Goal: Check status: Check status

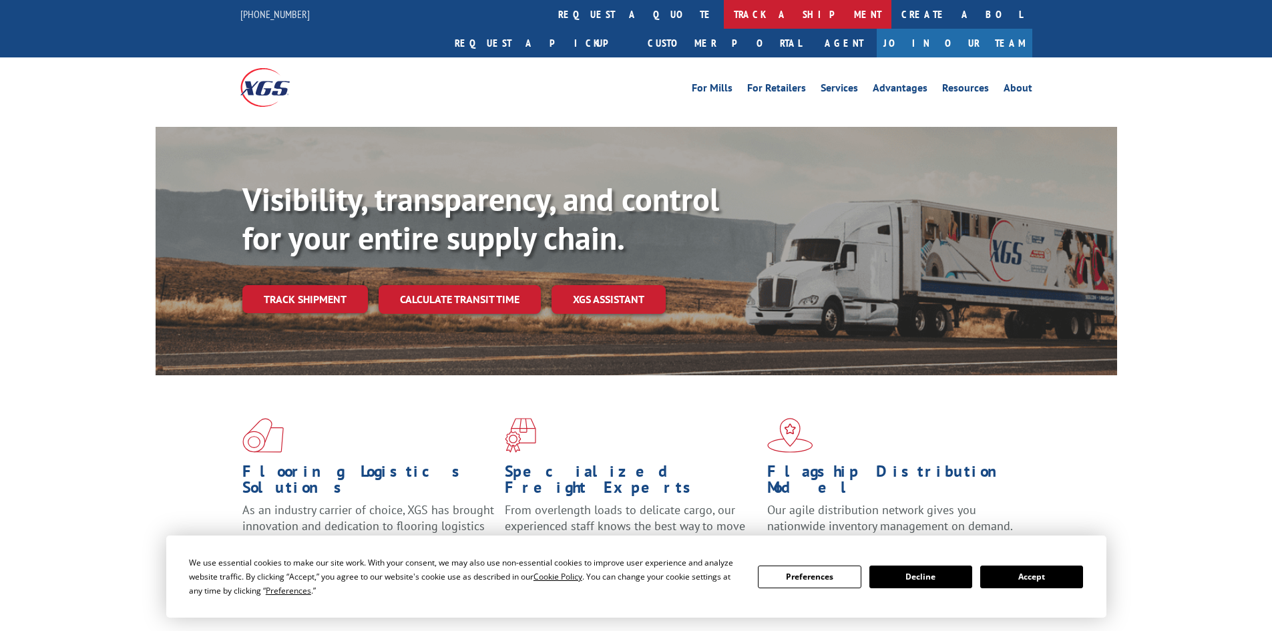
click at [724, 3] on link "track a shipment" at bounding box center [808, 14] width 168 height 29
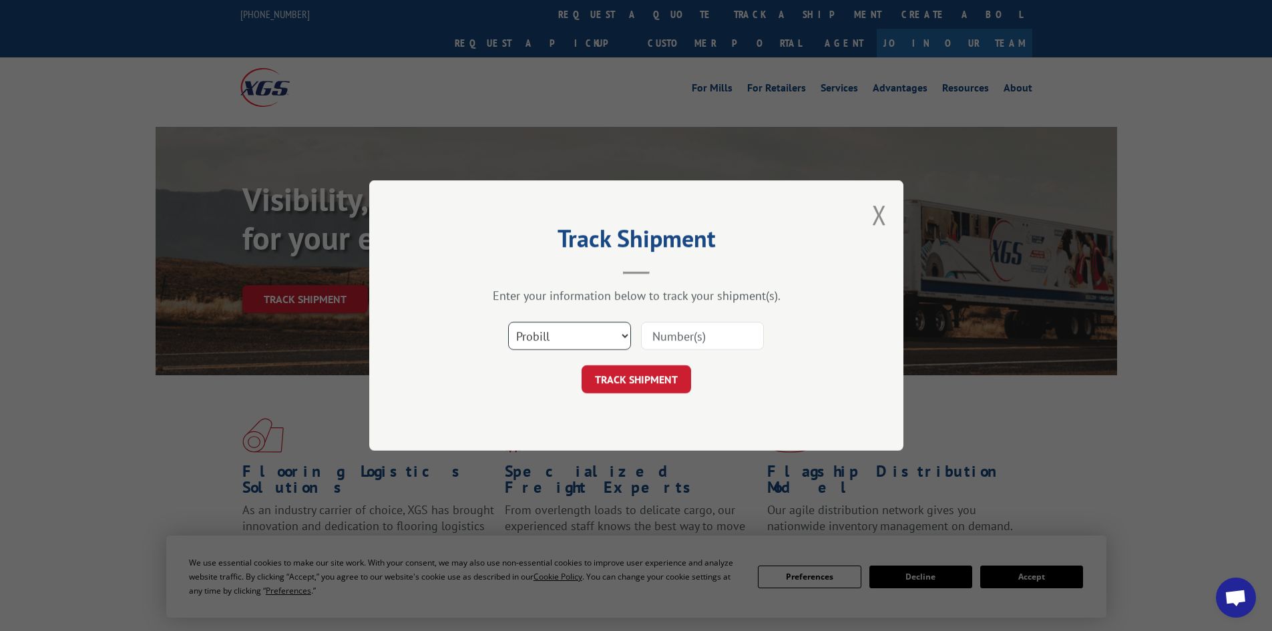
click at [557, 340] on select "Select category... Probill BOL PO" at bounding box center [569, 336] width 123 height 28
select select "bol"
click at [508, 322] on select "Select category... Probill BOL PO" at bounding box center [569, 336] width 123 height 28
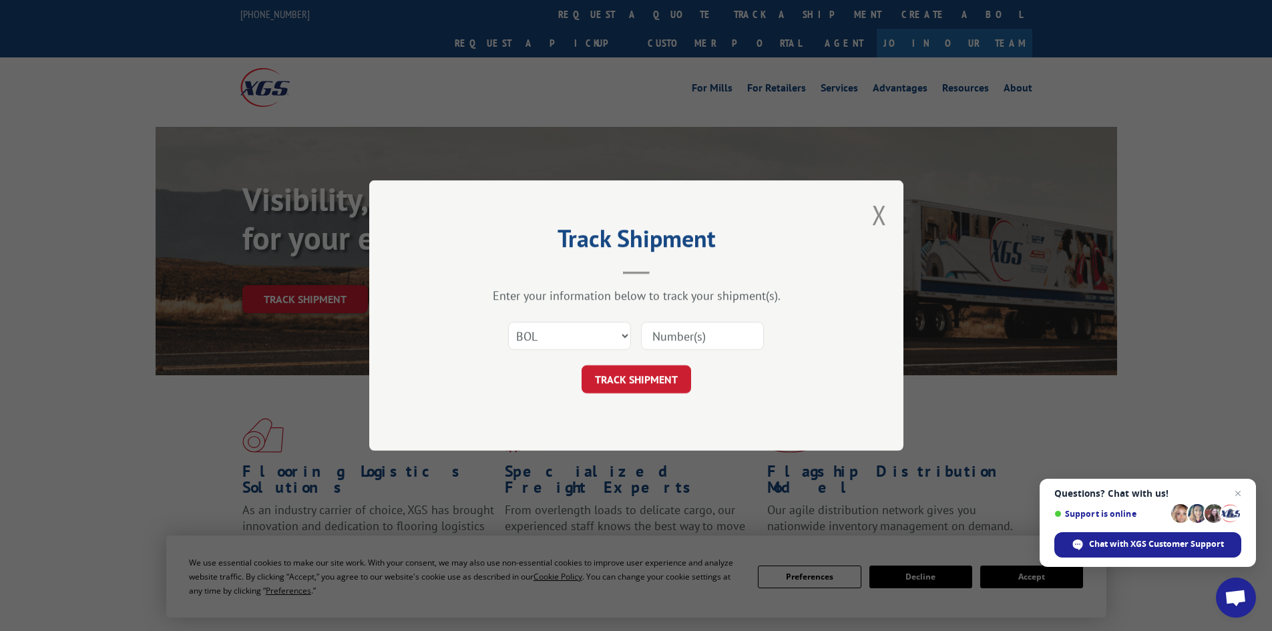
click at [666, 338] on input at bounding box center [702, 336] width 123 height 28
type input "7051807"
click button "TRACK SHIPMENT" at bounding box center [637, 379] width 110 height 28
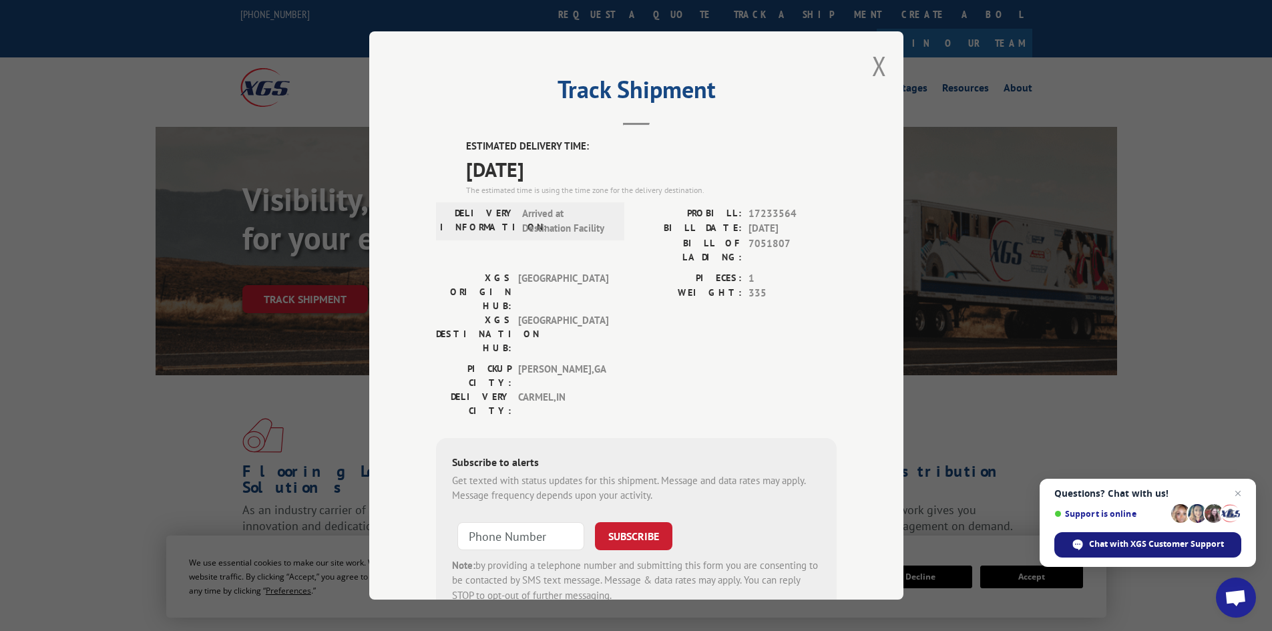
click at [1117, 546] on span "Chat with XGS Customer Support" at bounding box center [1156, 544] width 135 height 12
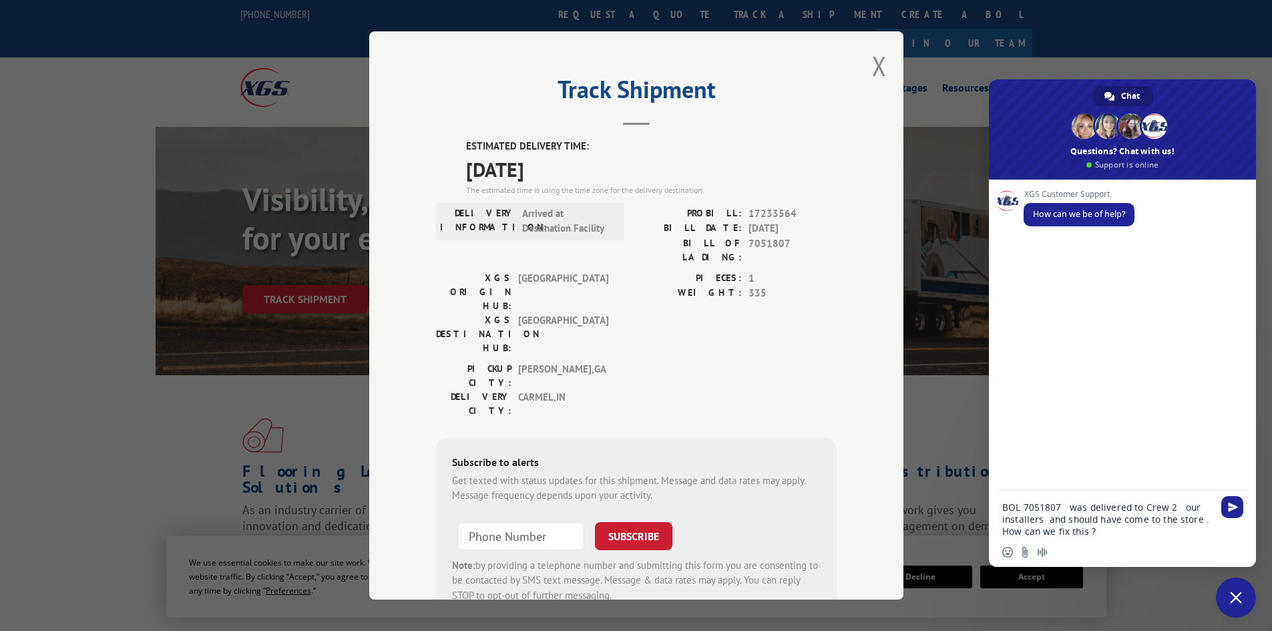
type textarea "BOL 7051807 was delivered to Crew 2 our installers and should have come to the …"
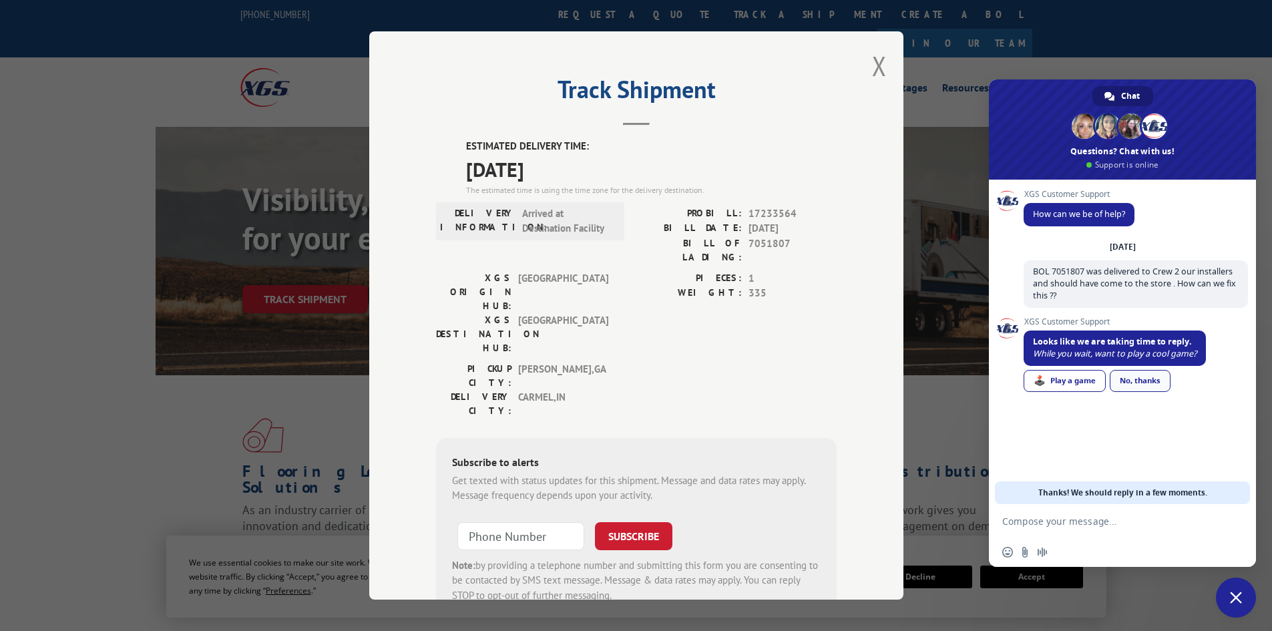
click at [1137, 380] on div "No, thanks" at bounding box center [1140, 381] width 61 height 22
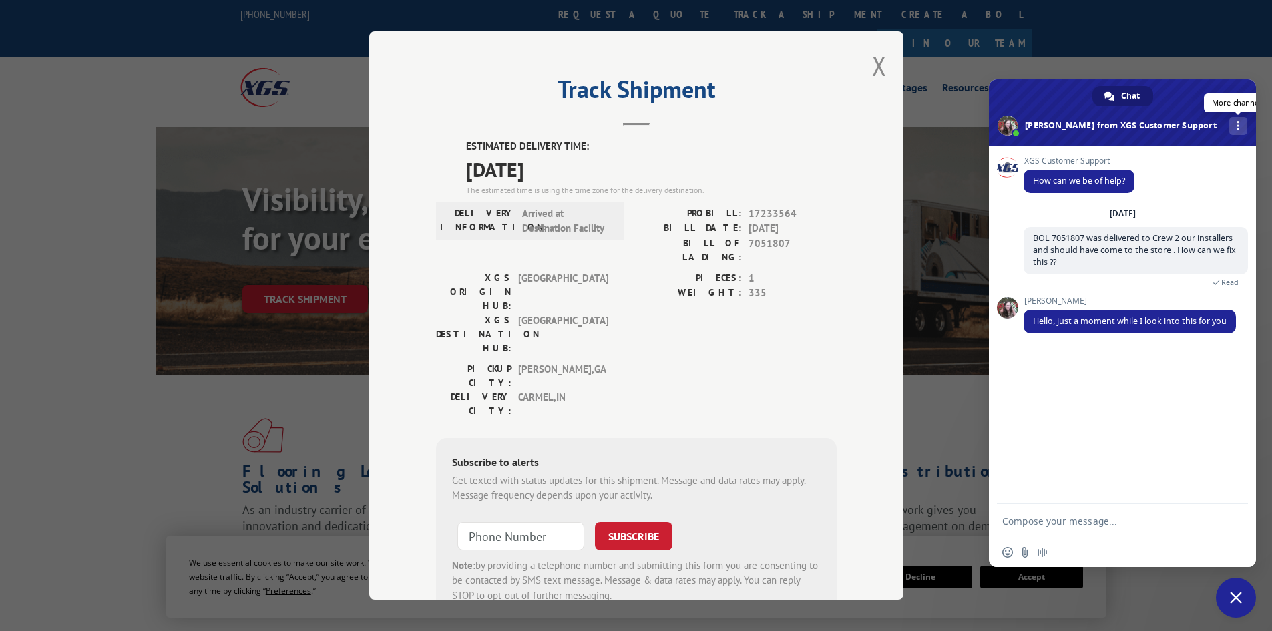
click at [1229, 131] on div "More channels" at bounding box center [1238, 126] width 18 height 18
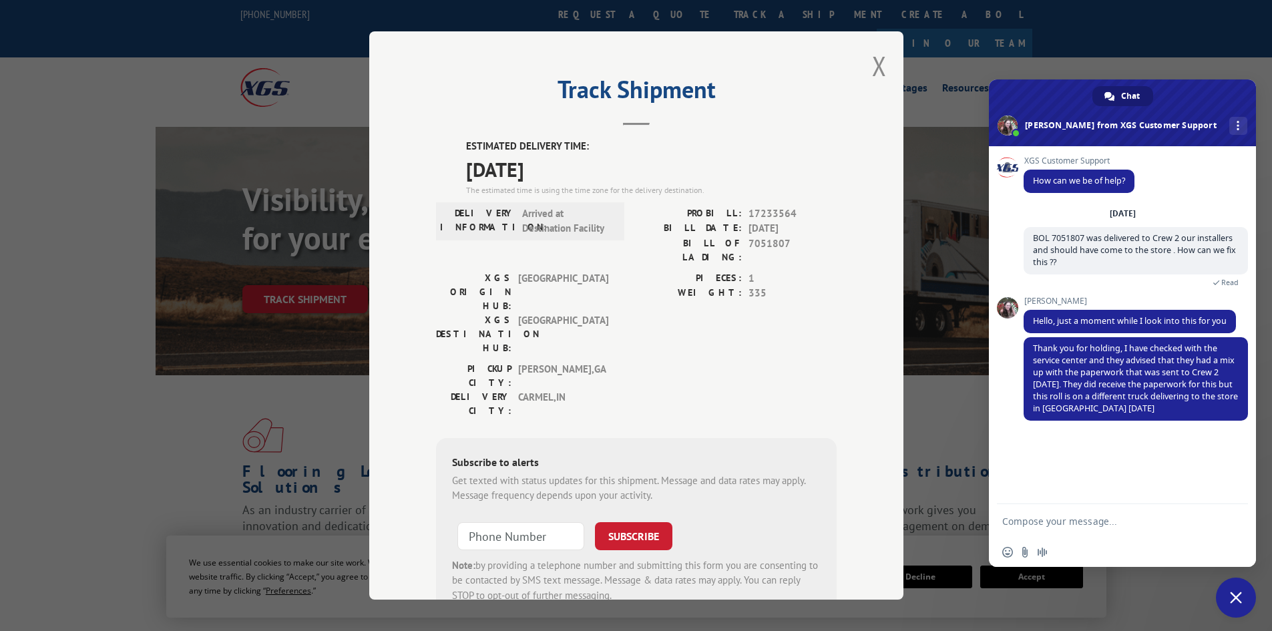
click at [1069, 523] on textarea "Compose your message..." at bounding box center [1107, 522] width 211 height 12
type textarea "Oh ok will they have the paperwork with the carpet or should I print out a copy…"
click at [1239, 500] on span "Send" at bounding box center [1232, 507] width 22 height 22
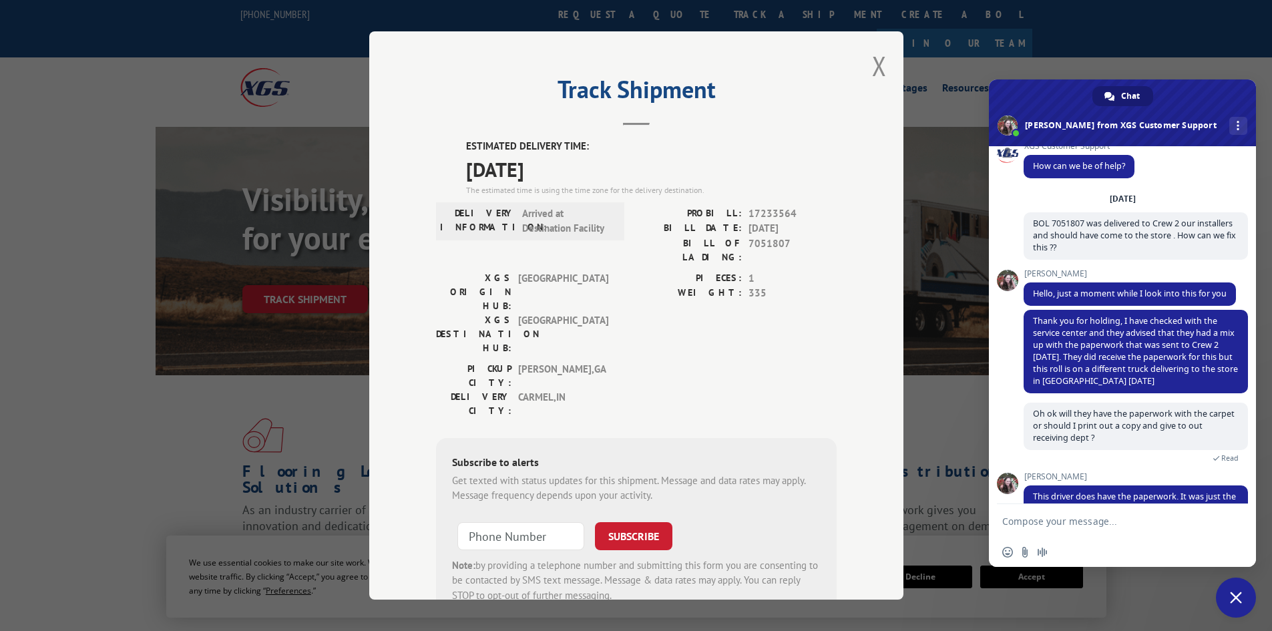
scroll to position [71, 0]
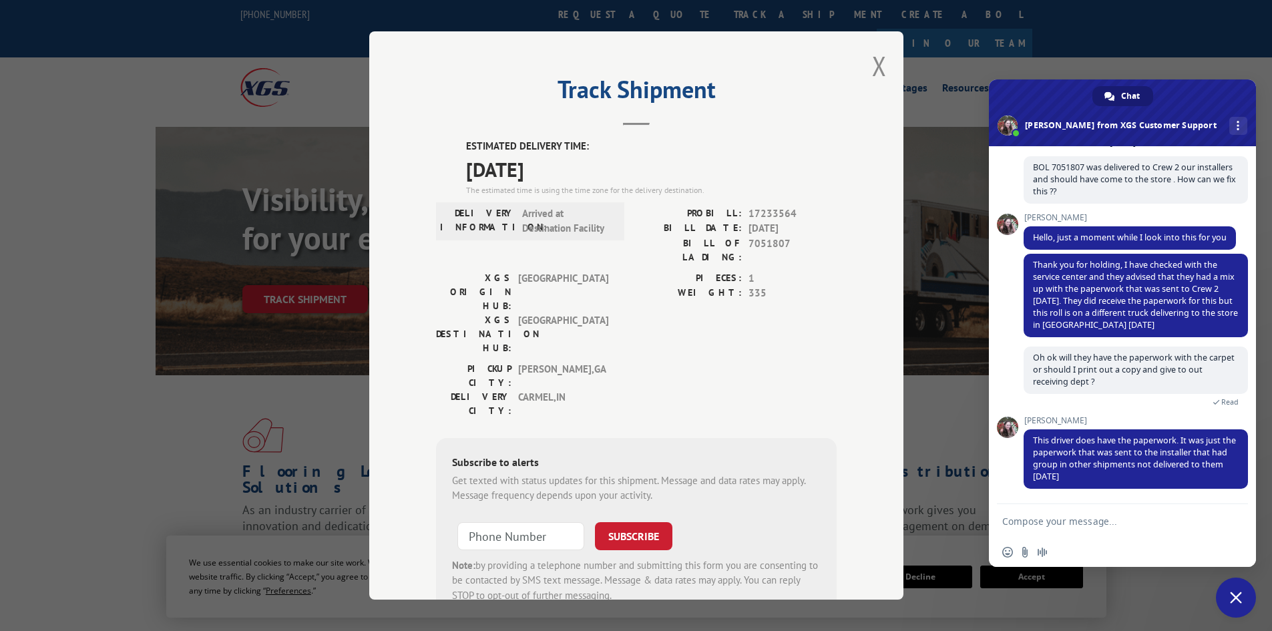
click at [1033, 514] on form at bounding box center [1107, 522] width 211 height 36
click at [1032, 518] on textarea "Compose your message..." at bounding box center [1107, 522] width 211 height 12
type textarea "Ok perfect Ty .. Sounds like we are good ty for looking into this . Have a good…"
click at [1225, 506] on span "Send" at bounding box center [1232, 507] width 22 height 22
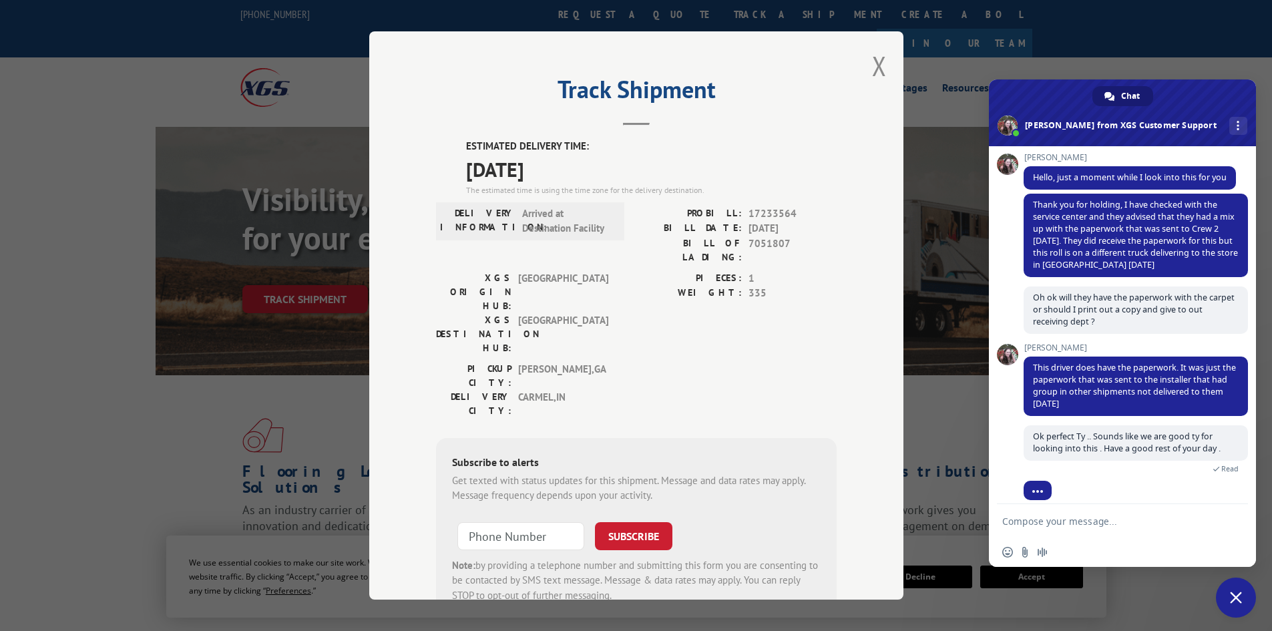
scroll to position [174, 0]
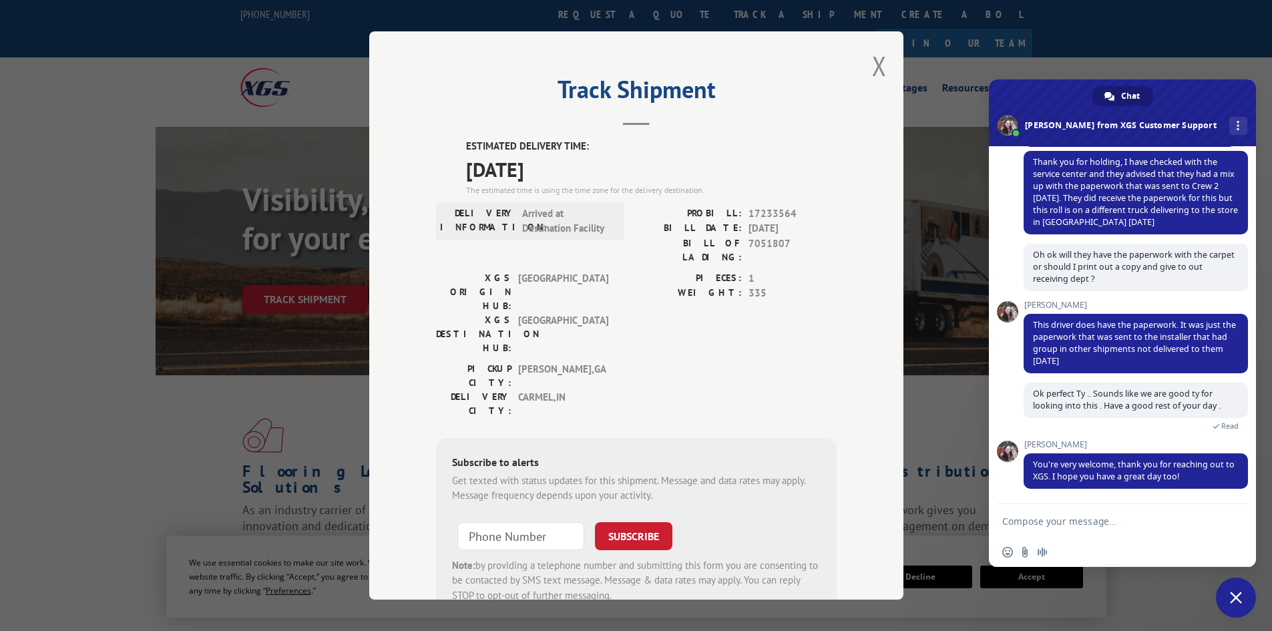
click at [1233, 594] on span "Close chat" at bounding box center [1236, 598] width 12 height 12
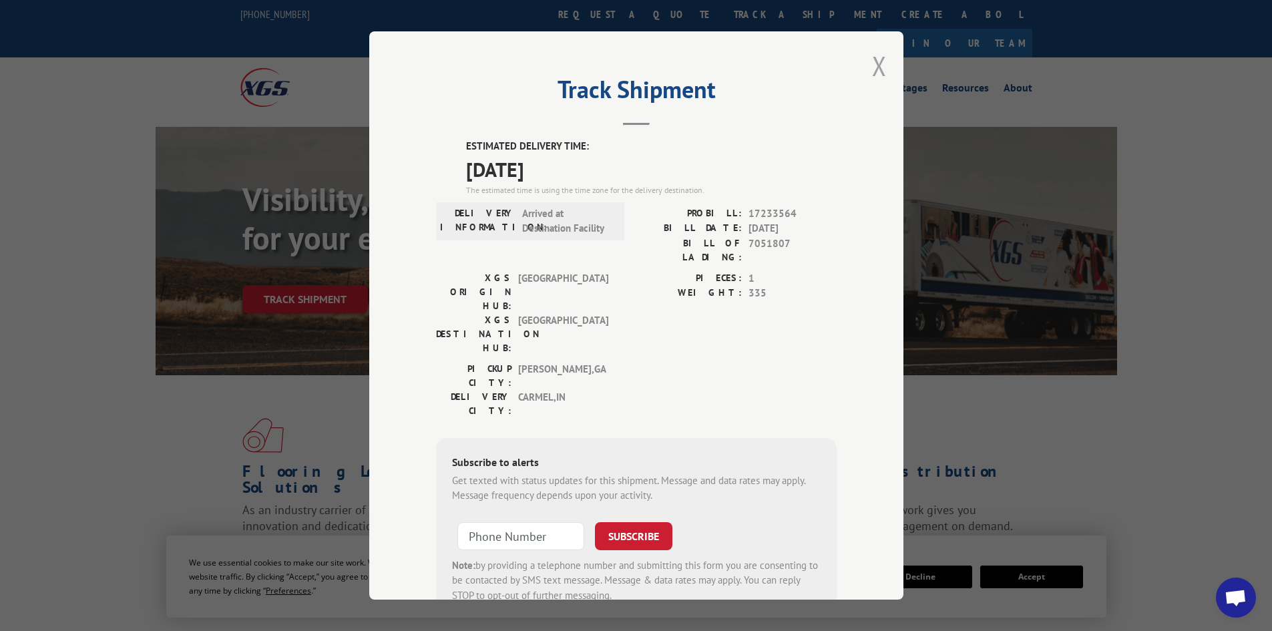
click at [872, 59] on button "Close modal" at bounding box center [879, 65] width 15 height 35
